Goal: Participate in discussion

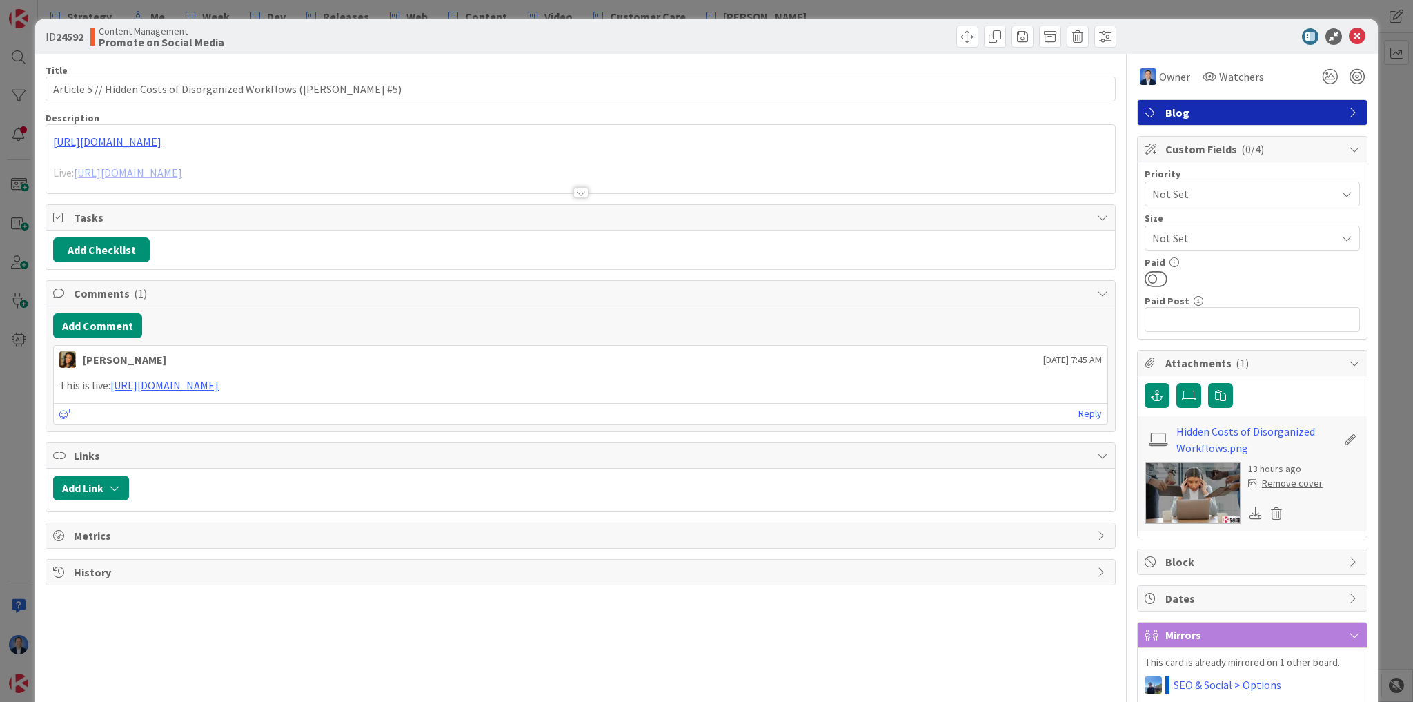
click at [660, 152] on p at bounding box center [580, 158] width 1055 height 16
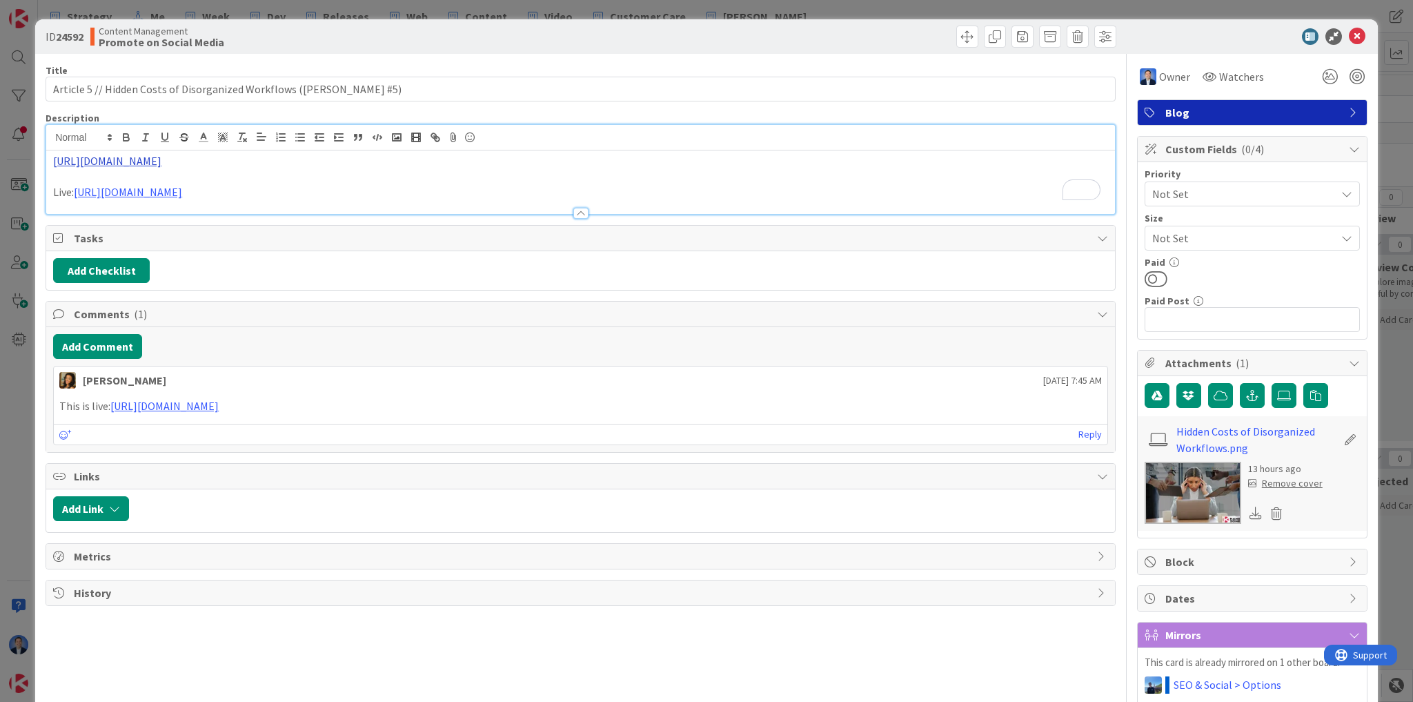
click at [161, 157] on link "[URL][DOMAIN_NAME]" at bounding box center [107, 161] width 108 height 14
click at [307, 188] on link "[URL][DOMAIN_NAME]" at bounding box center [266, 188] width 95 height 18
click at [63, 430] on icon at bounding box center [65, 435] width 12 height 10
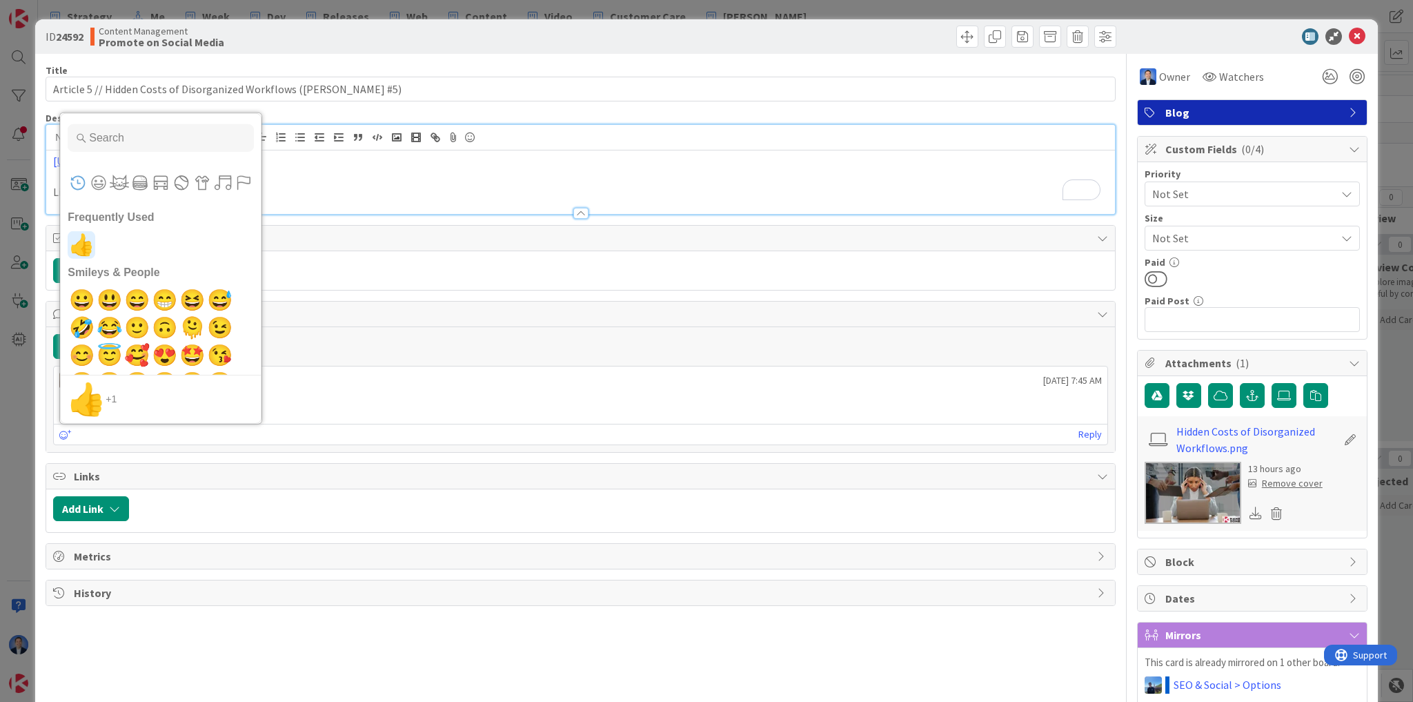
click at [80, 240] on span "👍" at bounding box center [82, 245] width 32 height 28
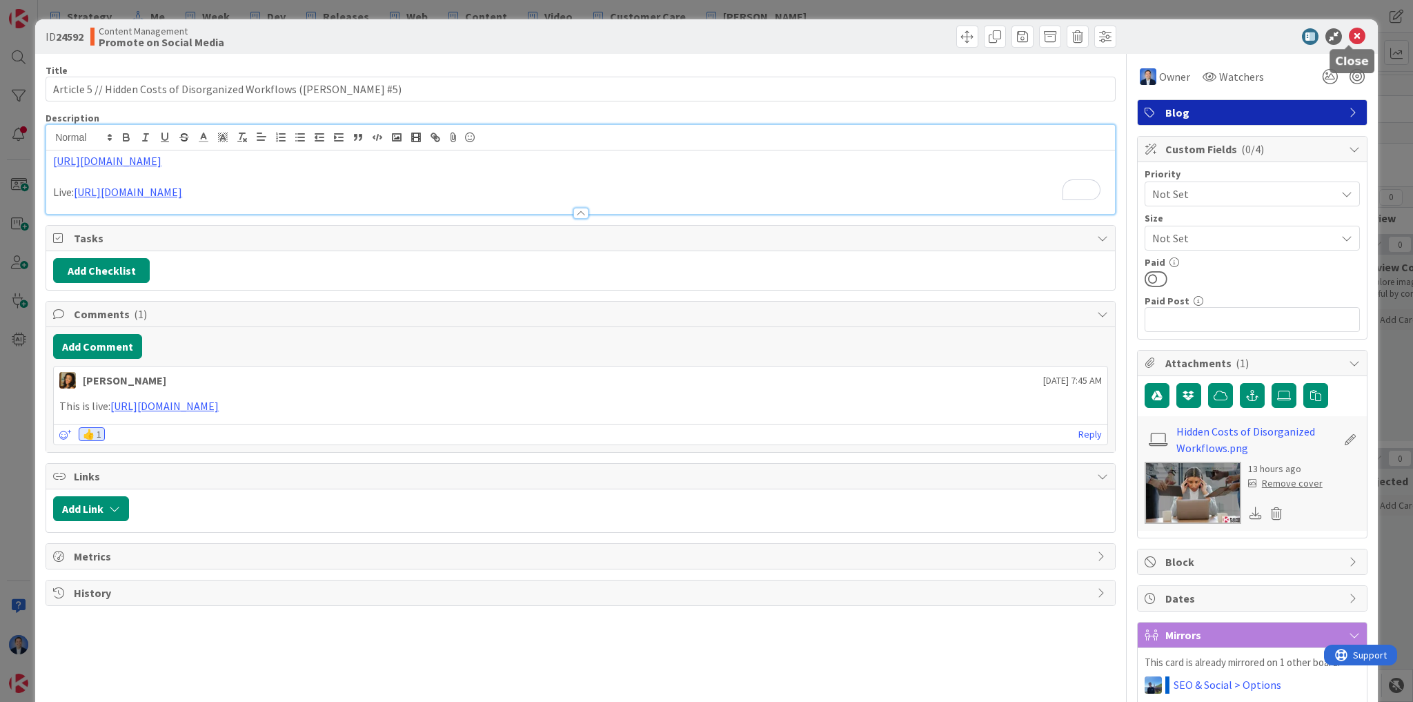
click at [1350, 43] on icon at bounding box center [1357, 36] width 17 height 17
